Goal: Task Accomplishment & Management: Use online tool/utility

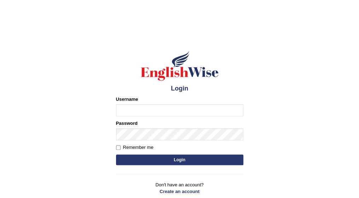
click at [126, 110] on input "Username" at bounding box center [179, 110] width 127 height 12
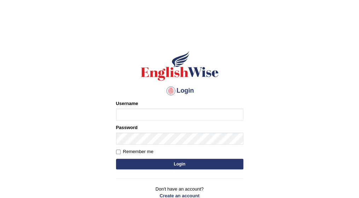
type input "mikee_parramatta"
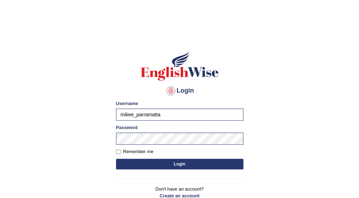
drag, startPoint x: 121, startPoint y: 153, endPoint x: 131, endPoint y: 160, distance: 12.9
click at [122, 154] on label "Remember me" at bounding box center [135, 151] width 38 height 7
click at [121, 154] on input "Remember me" at bounding box center [118, 152] width 5 height 5
checkbox input "true"
click at [174, 165] on button "Login" at bounding box center [179, 164] width 127 height 11
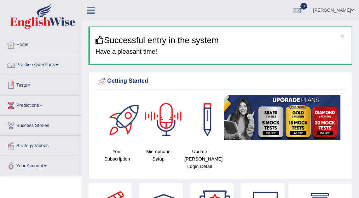
click at [58, 65] on span at bounding box center [57, 64] width 3 height 1
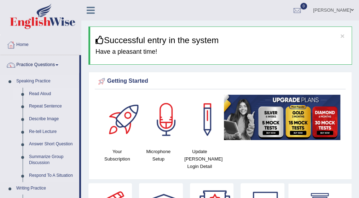
click at [52, 95] on link "Read Aloud" at bounding box center [52, 94] width 53 height 13
